Goal: Transaction & Acquisition: Purchase product/service

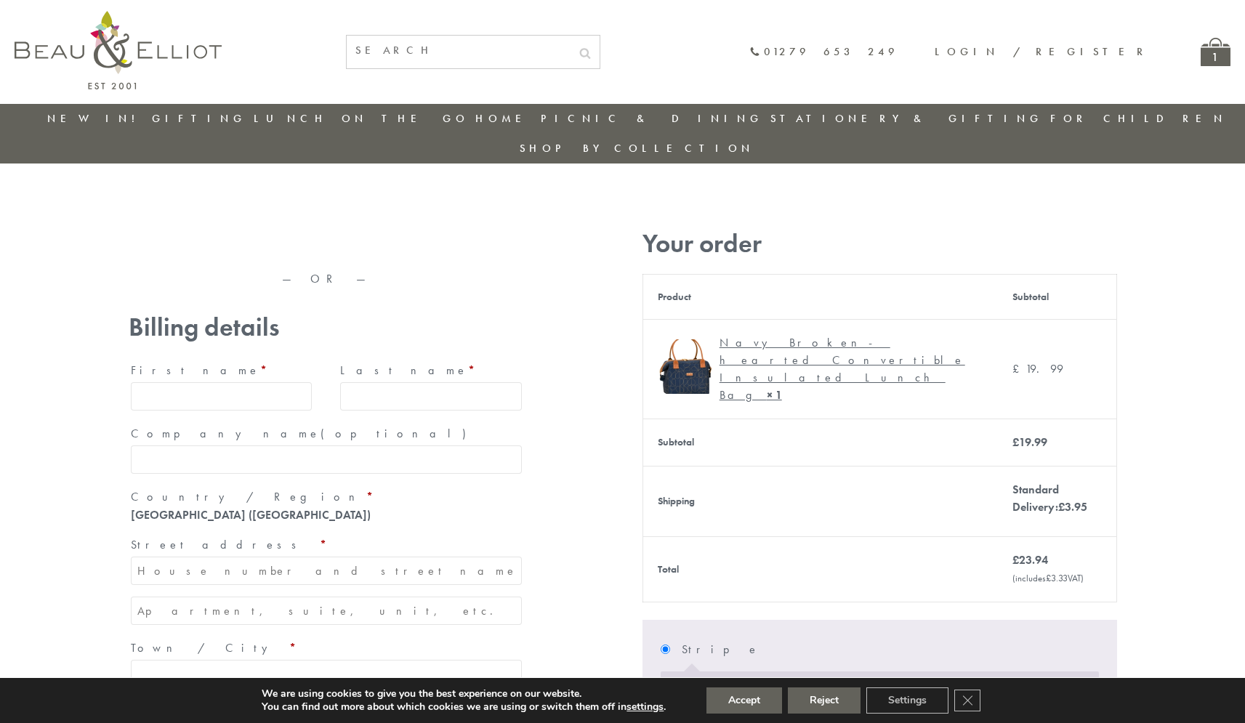
type input "[EMAIL_ADDRESS][DOMAIN_NAME]"
type input "[PERSON_NAME]"
type input "23, [GEOGRAPHIC_DATA], [GEOGRAPHIC_DATA]"
type input "[GEOGRAPHIC_DATA]"
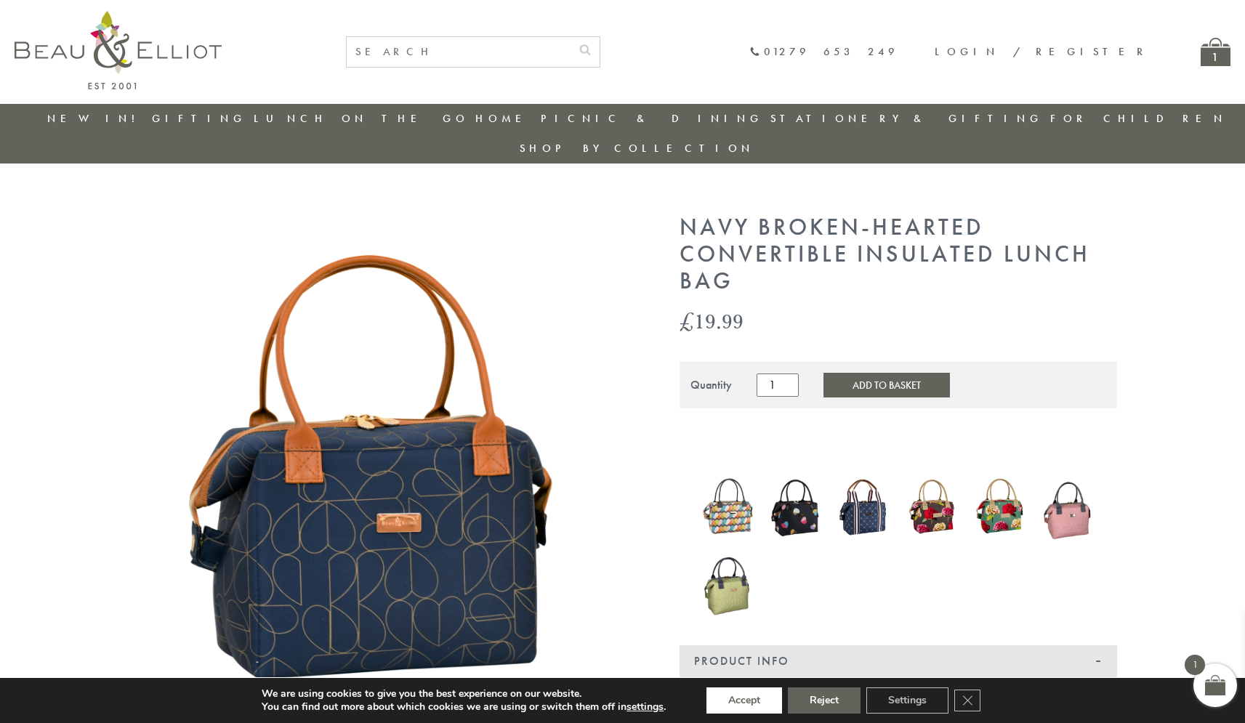
click at [744, 701] on button "Accept" at bounding box center [745, 701] width 76 height 26
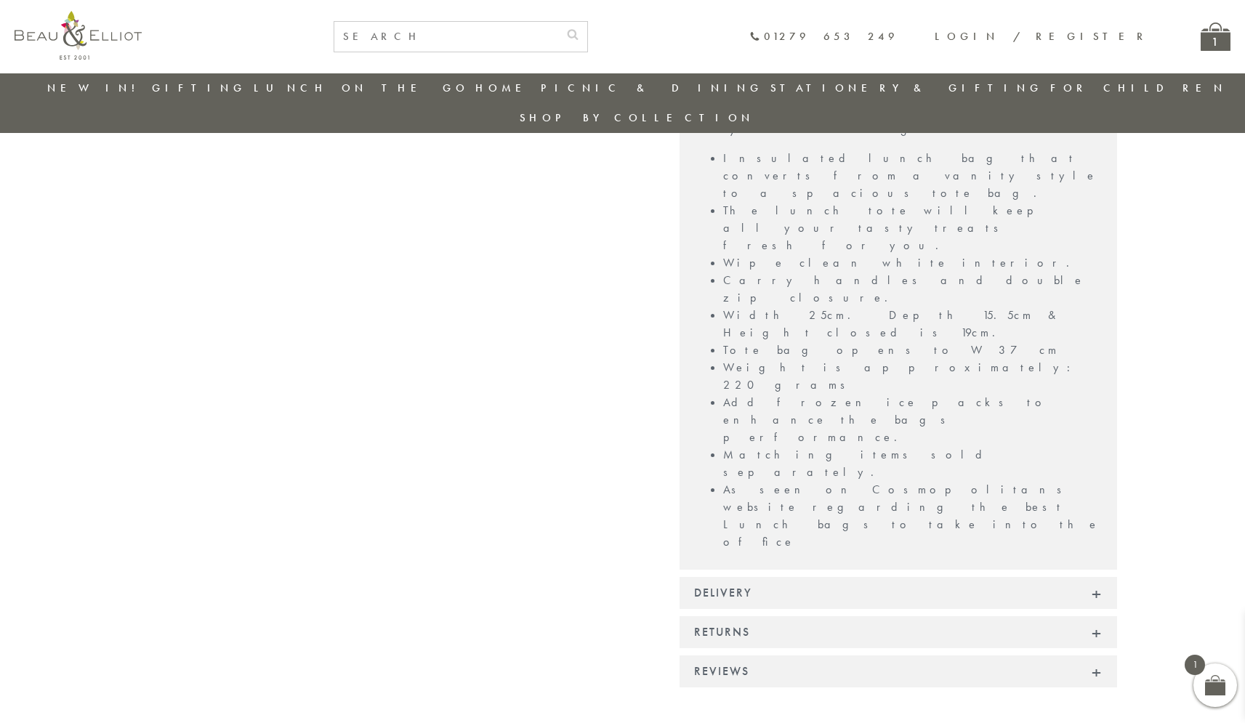
scroll to position [1075, 0]
